Goal: Information Seeking & Learning: Learn about a topic

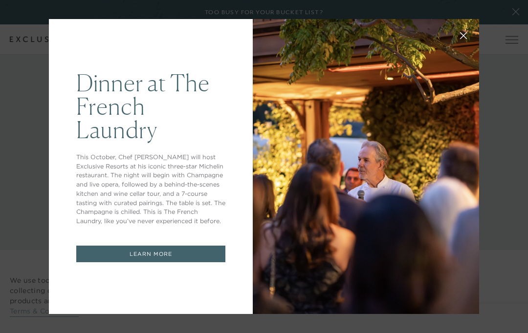
click at [355, 196] on div at bounding box center [366, 166] width 226 height 295
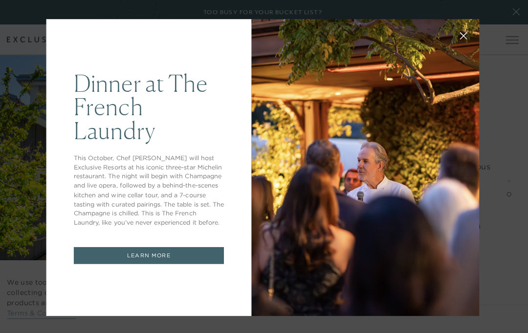
scroll to position [1504, 0]
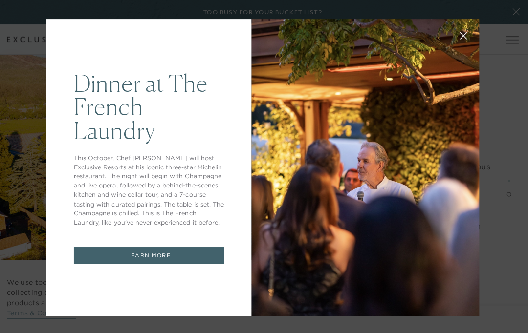
click at [455, 89] on div at bounding box center [363, 166] width 226 height 295
click at [192, 262] on link "LEARN MORE" at bounding box center [147, 254] width 149 height 17
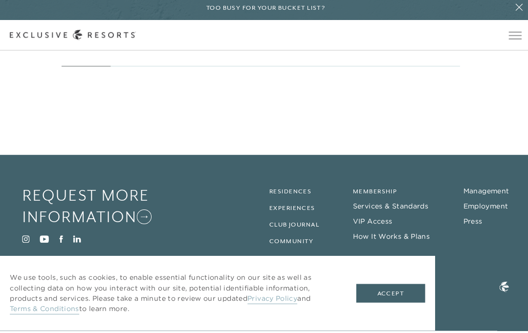
scroll to position [5362, 0]
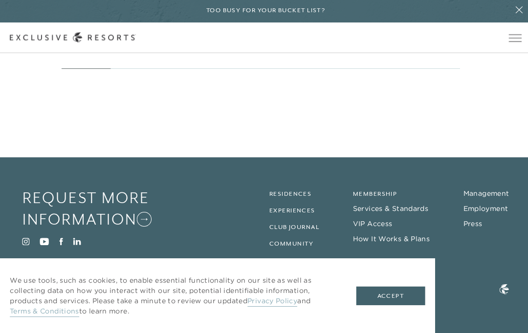
click at [303, 209] on link "Experiences" at bounding box center [289, 211] width 45 height 7
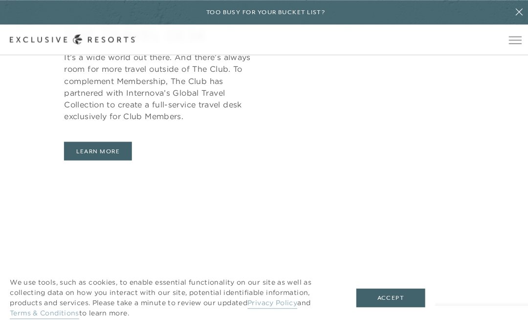
scroll to position [2815, 0]
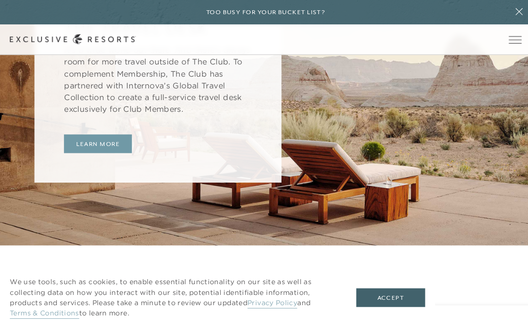
click at [108, 153] on link "Learn More" at bounding box center [97, 143] width 67 height 19
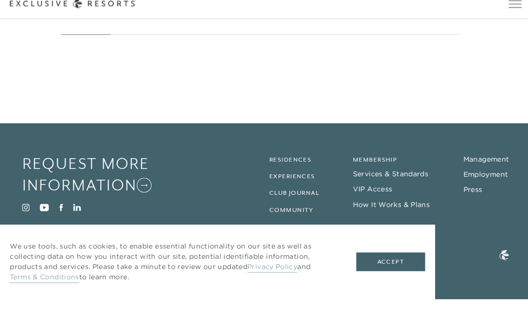
scroll to position [4223, 0]
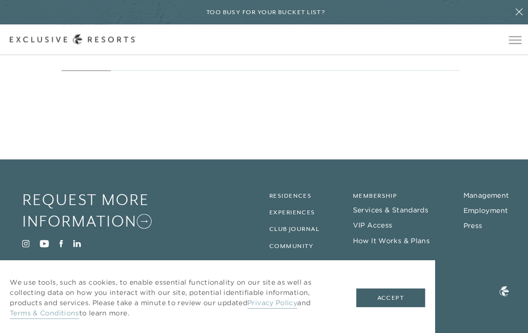
click at [422, 243] on link "How It Works & Plans" at bounding box center [388, 239] width 76 height 9
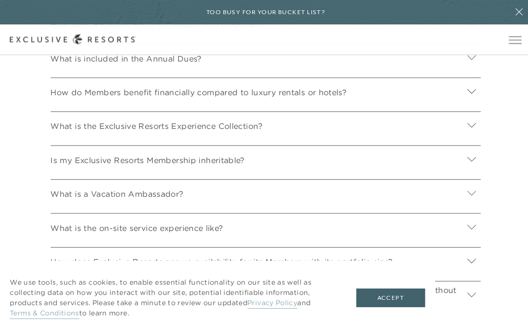
scroll to position [3653, 0]
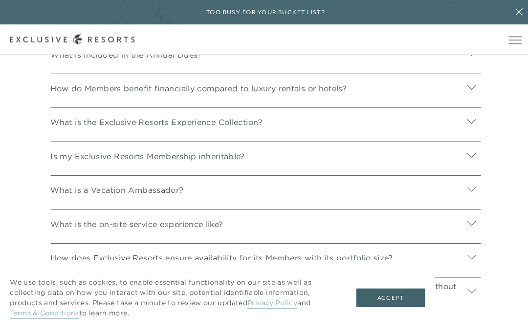
click at [476, 66] on div at bounding box center [468, 54] width 18 height 23
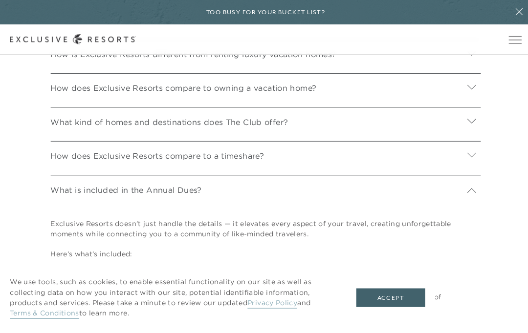
scroll to position [3504, 0]
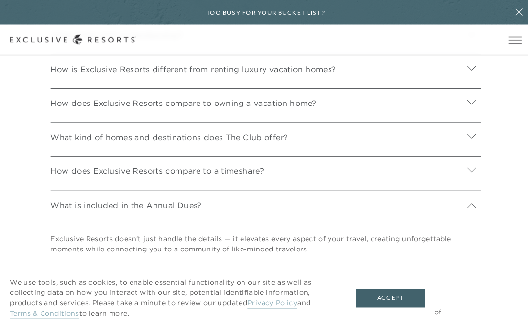
click at [462, 46] on div at bounding box center [468, 34] width 18 height 23
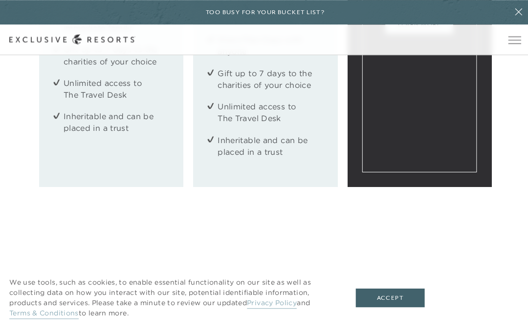
scroll to position [1034, 0]
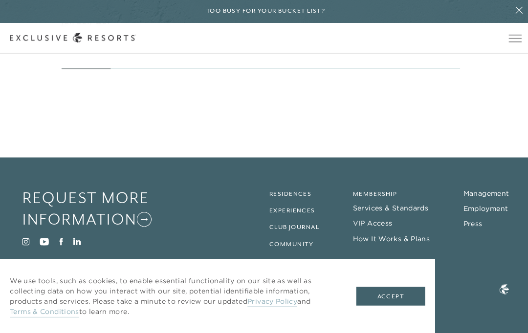
scroll to position [4225, 0]
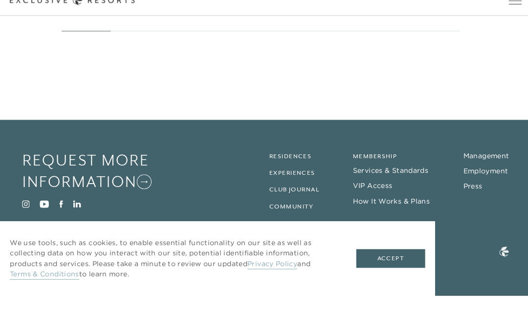
click at [390, 304] on footer "Request More Information Visit Instagram Visit Youtube Visit Facebook Visit Lin…" at bounding box center [264, 245] width 528 height 175
click at [410, 286] on div "We use tools, such as cookies, to enable essential functionality on our site as…" at bounding box center [216, 296] width 432 height 74
click at [399, 287] on button "Accept" at bounding box center [388, 296] width 68 height 19
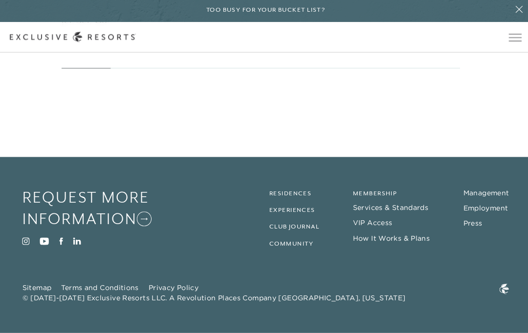
click at [303, 208] on link "Experiences" at bounding box center [289, 211] width 45 height 7
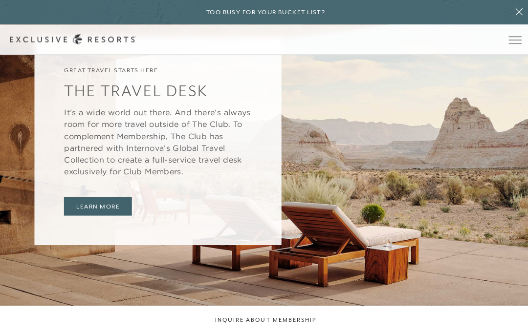
scroll to position [2795, 0]
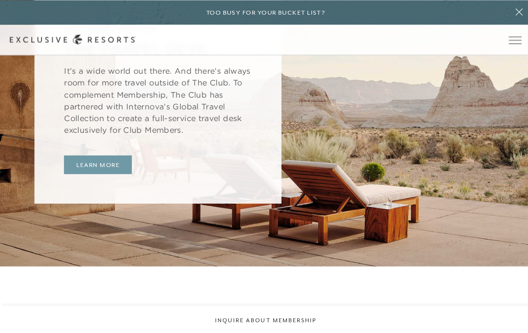
click at [86, 173] on link "Learn More" at bounding box center [97, 163] width 67 height 19
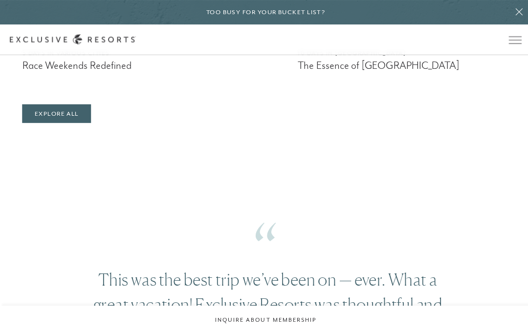
scroll to position [1288, 0]
